Goal: Information Seeking & Learning: Learn about a topic

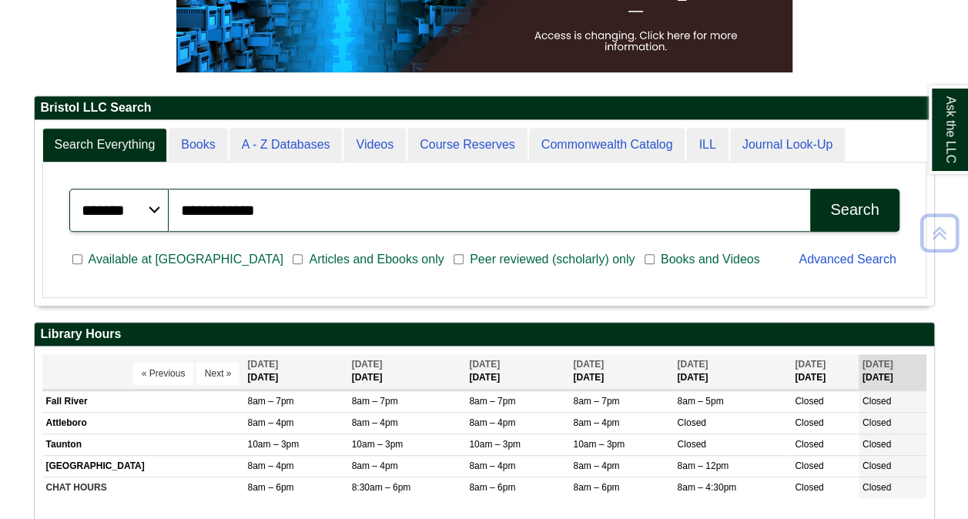
scroll to position [308, 0]
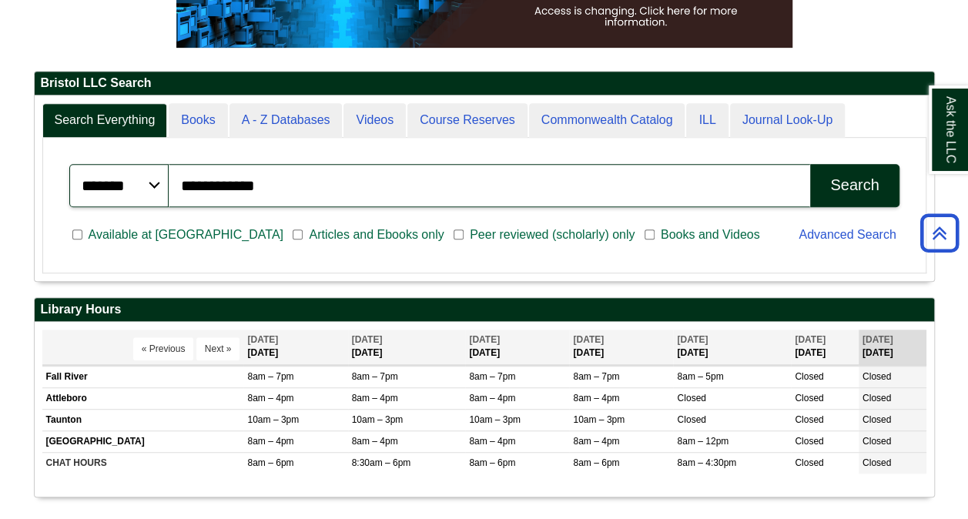
click at [292, 182] on input "**********" at bounding box center [490, 185] width 642 height 43
type input "*"
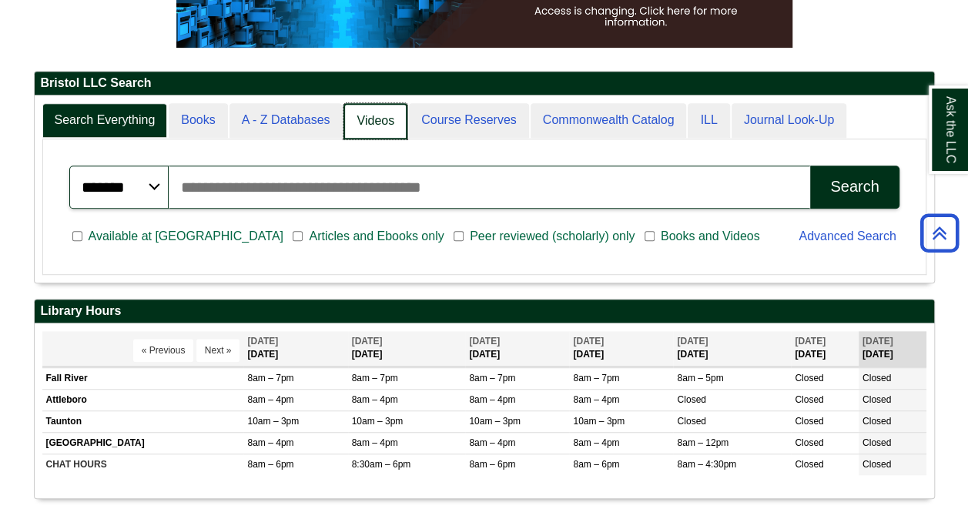
scroll to position [186, 900]
click at [364, 123] on link "Videos" at bounding box center [376, 121] width 64 height 36
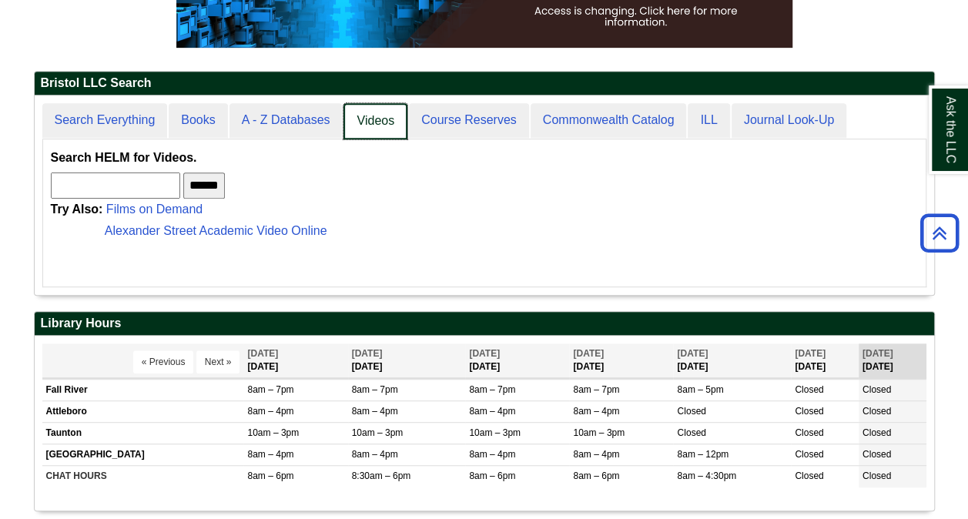
click at [372, 119] on link "Videos" at bounding box center [376, 121] width 64 height 36
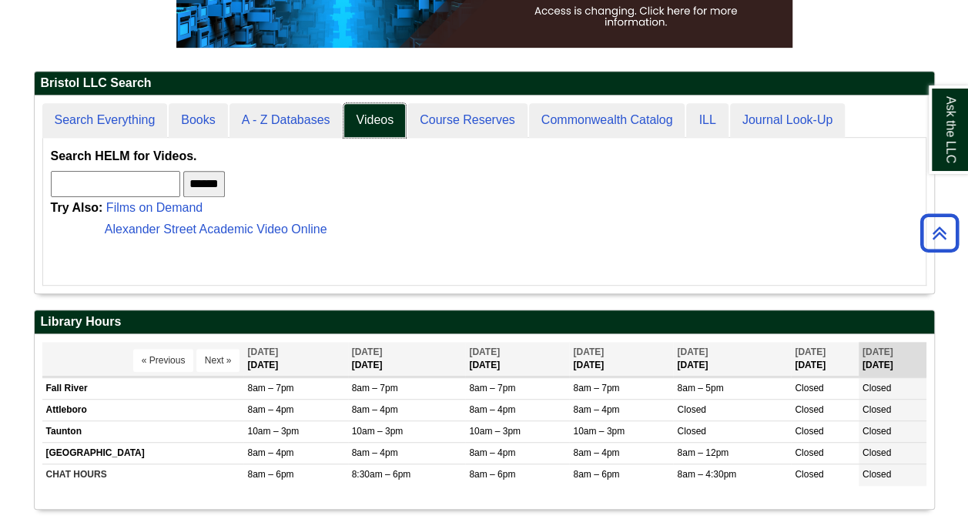
scroll to position [8, 8]
click at [120, 182] on input "text" at bounding box center [115, 184] width 129 height 26
type input "**********"
click at [183, 171] on input "******" at bounding box center [204, 184] width 42 height 26
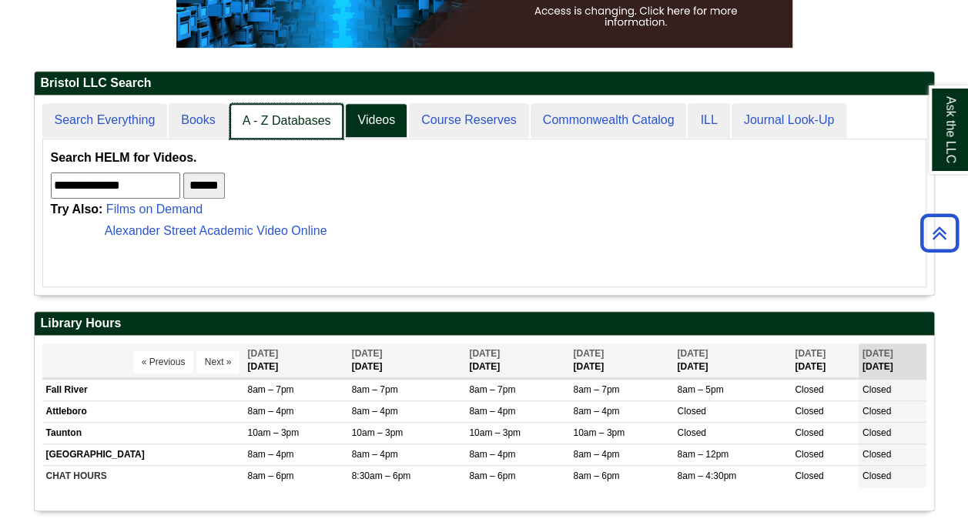
click at [276, 114] on link "A - Z Databases" at bounding box center [287, 121] width 115 height 36
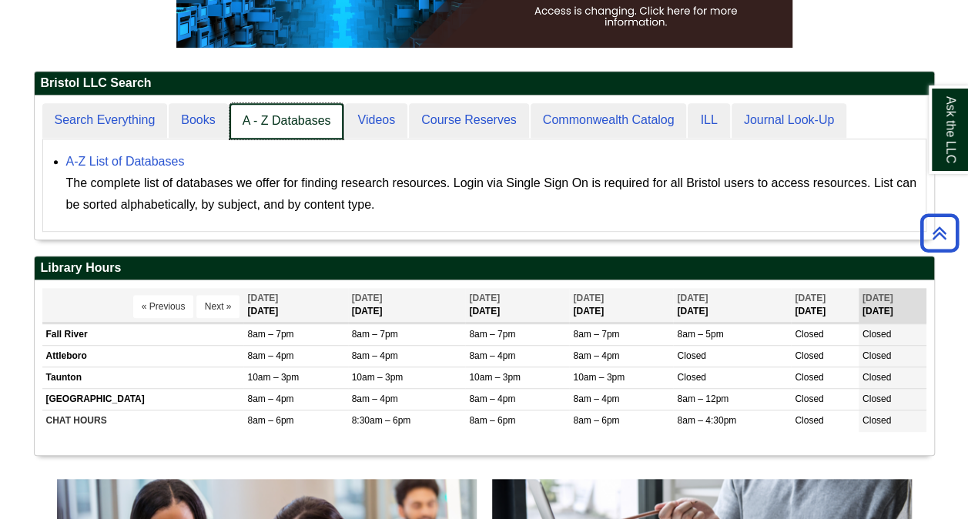
click at [280, 120] on link "A - Z Databases" at bounding box center [287, 121] width 115 height 36
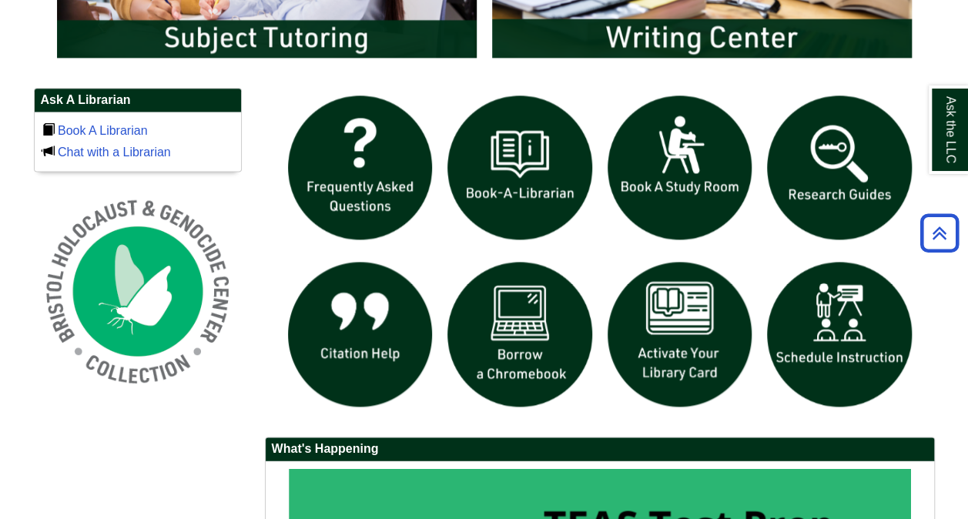
scroll to position [924, 0]
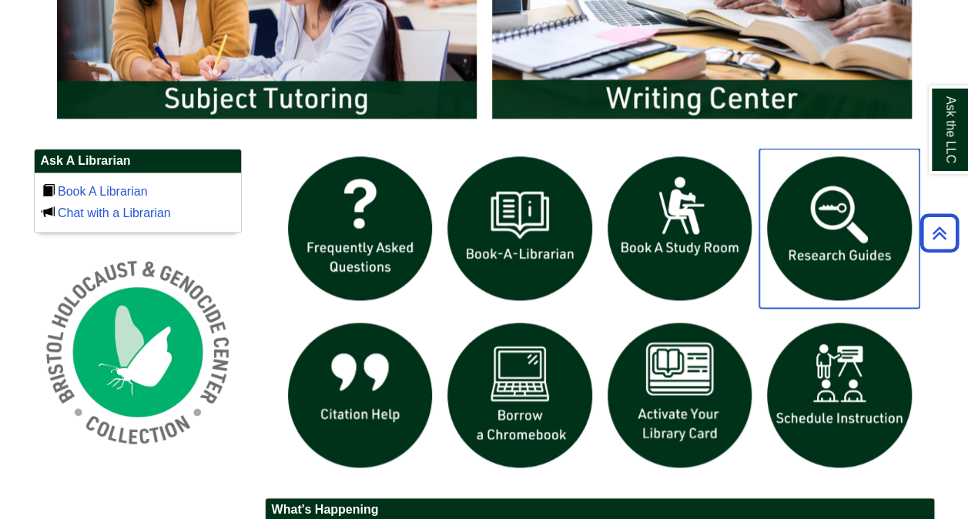
click at [817, 227] on img "slideshow" at bounding box center [840, 229] width 160 height 160
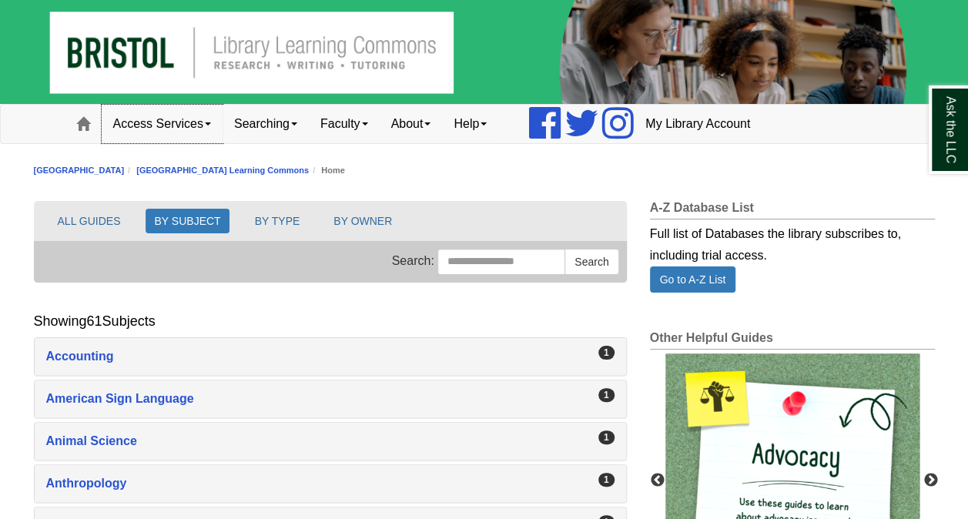
click at [208, 123] on span at bounding box center [208, 123] width 6 height 3
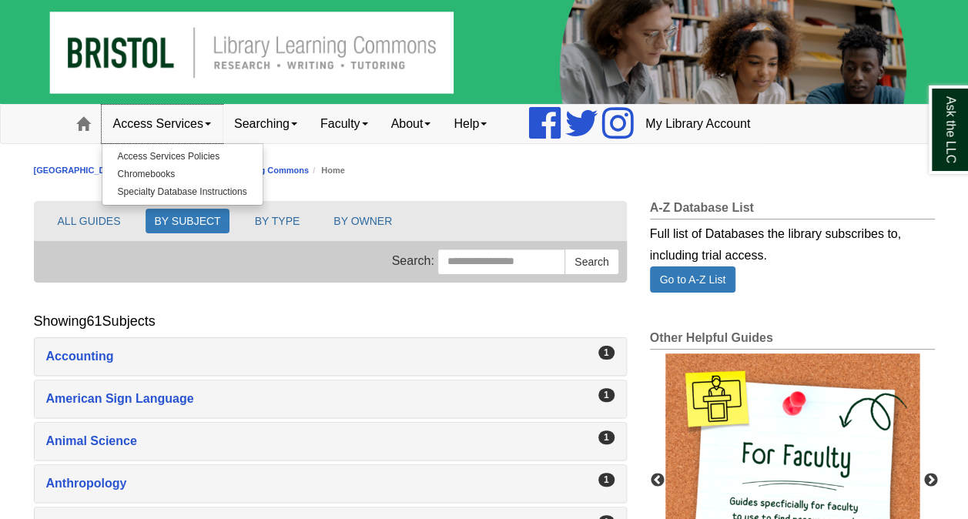
click at [208, 123] on span at bounding box center [208, 123] width 6 height 3
